Goal: Task Accomplishment & Management: Complete application form

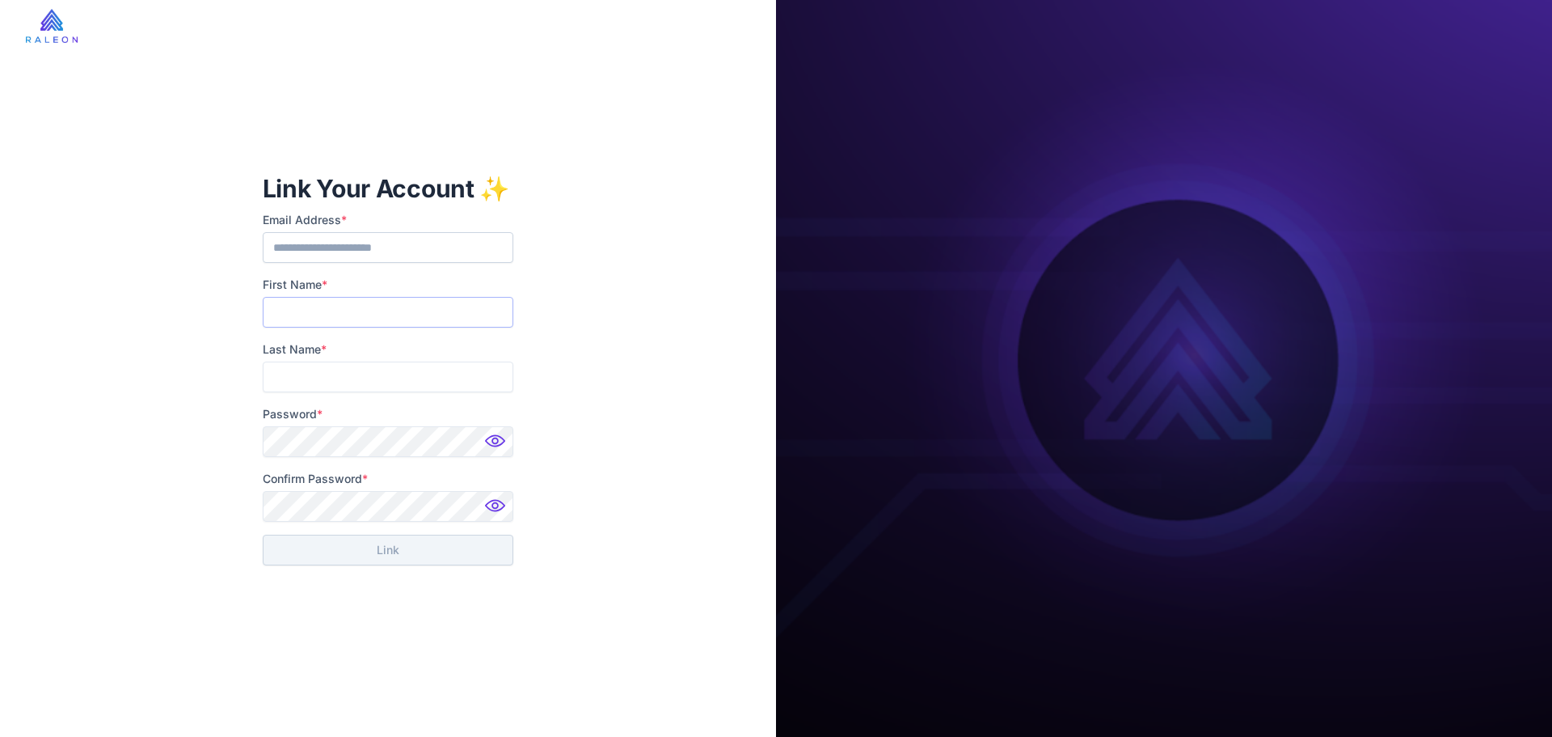
click at [384, 320] on input "First Name *" at bounding box center [388, 312] width 251 height 31
type input "*******"
type input "*****"
click at [437, 549] on button "Link" at bounding box center [388, 549] width 251 height 31
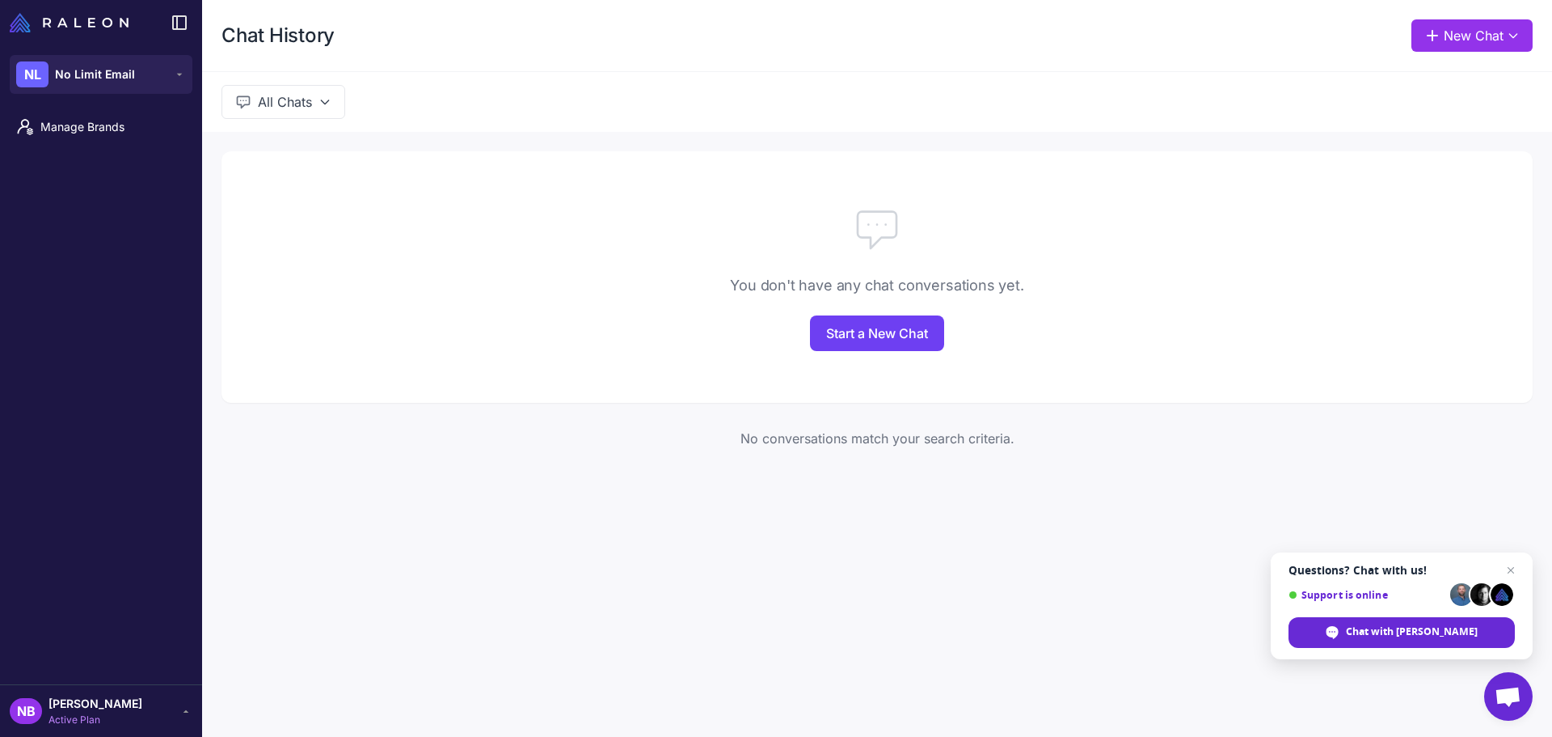
click at [0, 0] on nordpass-portal at bounding box center [0, 0] width 0 height 0
click at [100, 130] on span "Manage Brands" at bounding box center [111, 127] width 142 height 18
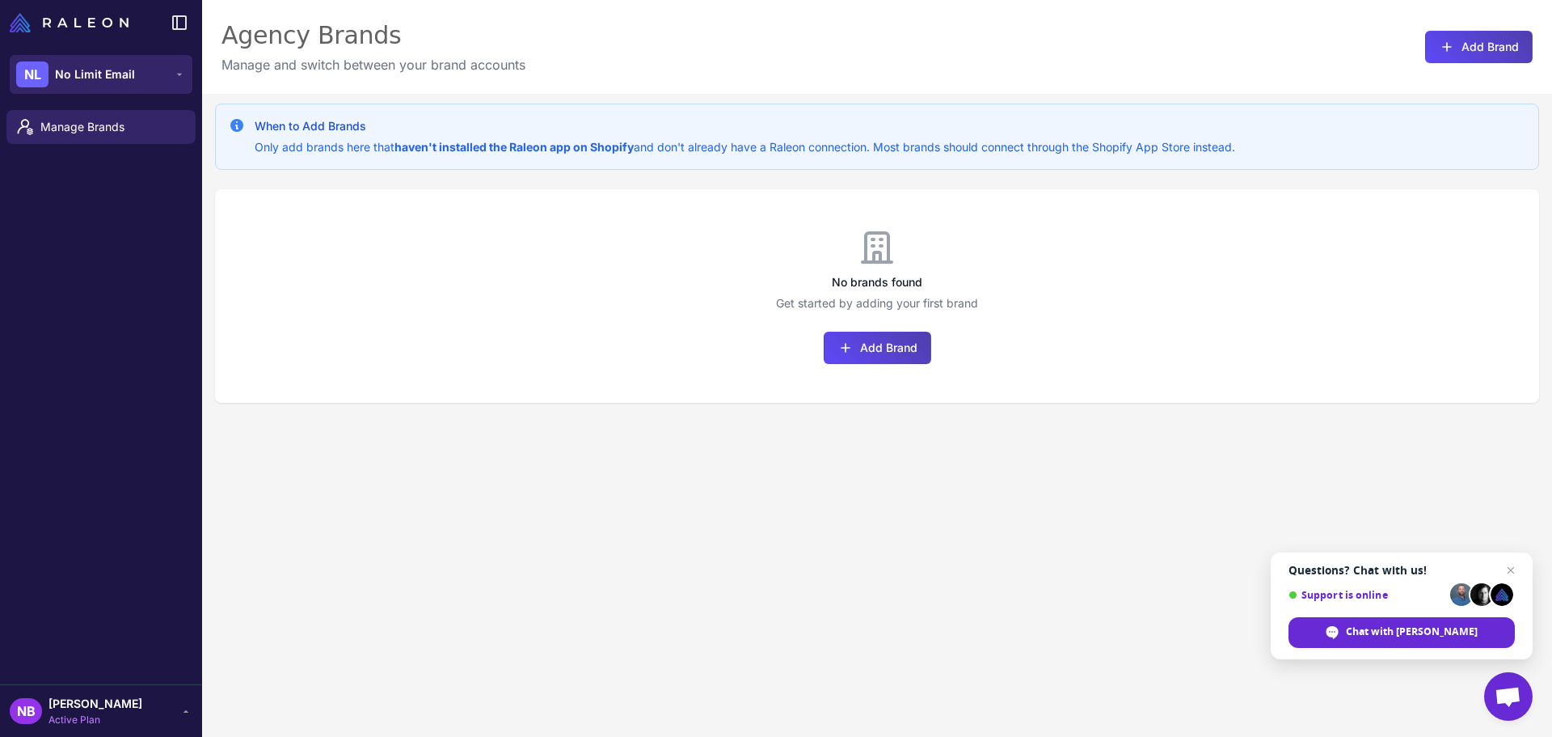
click at [129, 81] on span "No Limit Email" at bounding box center [95, 74] width 80 height 18
click at [458, 43] on div "Agency Brands" at bounding box center [374, 35] width 304 height 32
click at [133, 124] on span "Manage Brands" at bounding box center [111, 127] width 142 height 18
drag, startPoint x: 440, startPoint y: 30, endPoint x: 236, endPoint y: 61, distance: 206.2
click at [400, 40] on div "Agency Brands" at bounding box center [374, 35] width 304 height 32
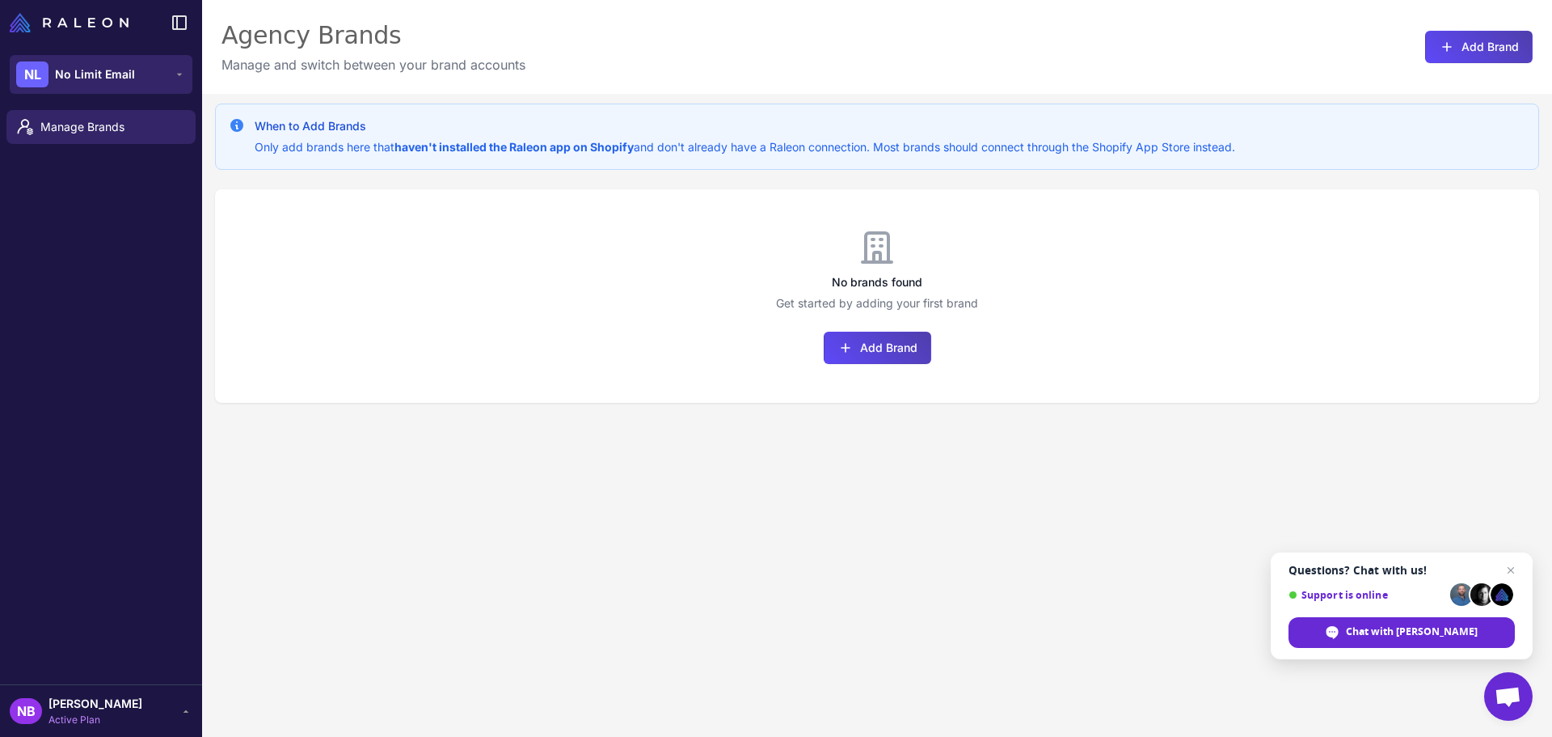
click at [142, 66] on button "NL No Limit Email" at bounding box center [101, 74] width 183 height 39
click at [142, 67] on button "NL No Limit Email" at bounding box center [101, 74] width 183 height 39
click at [473, 29] on div "Agency Brands" at bounding box center [374, 35] width 304 height 32
click at [1509, 568] on span "Close chat" at bounding box center [1511, 569] width 19 height 19
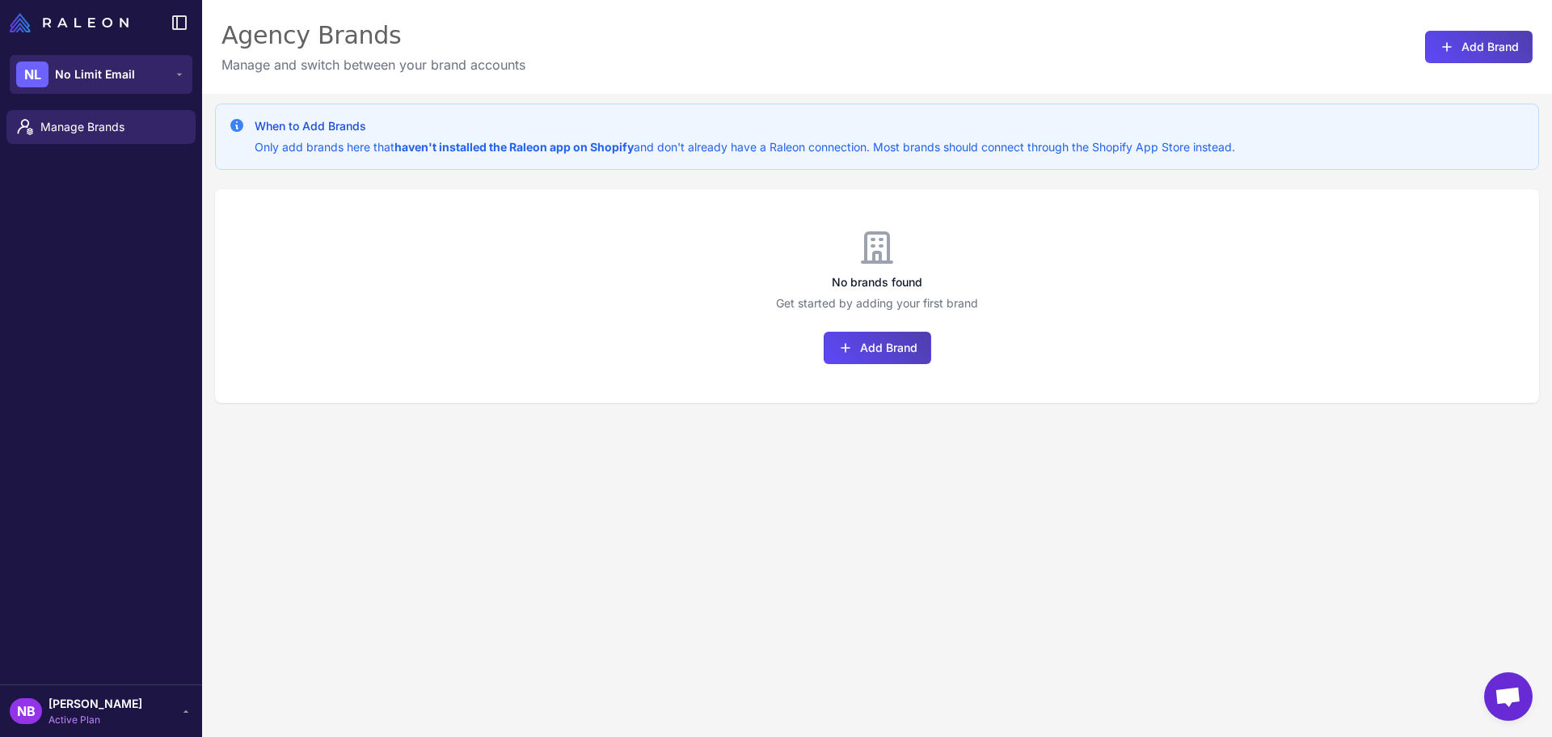
click at [109, 84] on div "NL No Limit Email" at bounding box center [75, 74] width 119 height 26
click at [110, 82] on span "No Limit Email" at bounding box center [95, 74] width 80 height 18
click at [454, 36] on div "Agency Brands" at bounding box center [374, 35] width 304 height 32
